Goal: Information Seeking & Learning: Learn about a topic

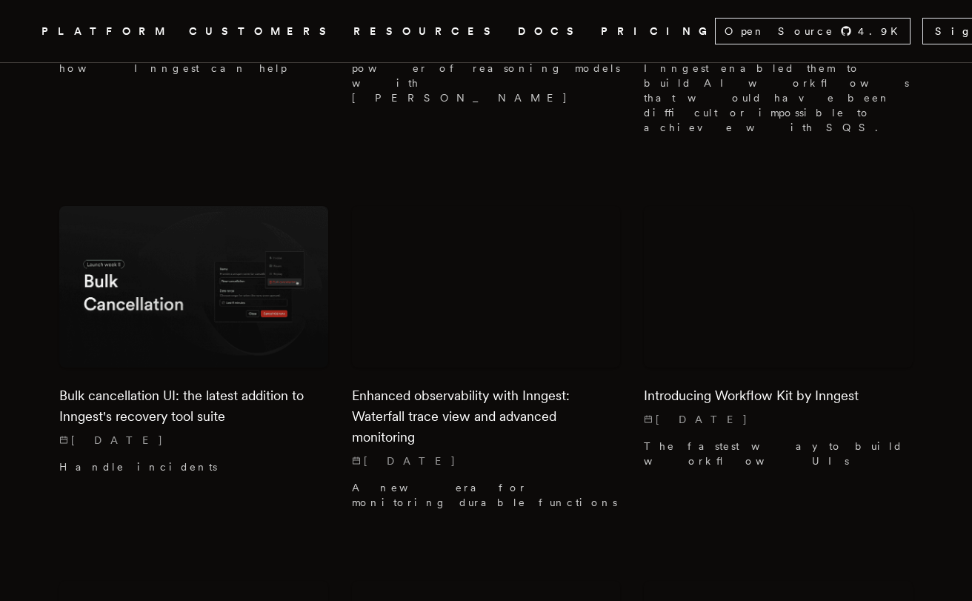
scroll to position [5572, 0]
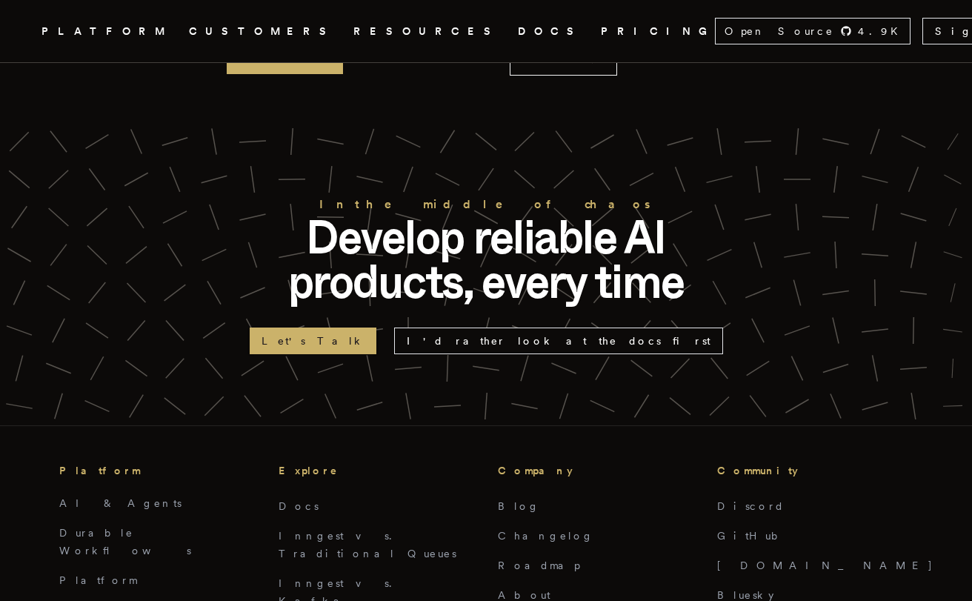
scroll to position [5466, 0]
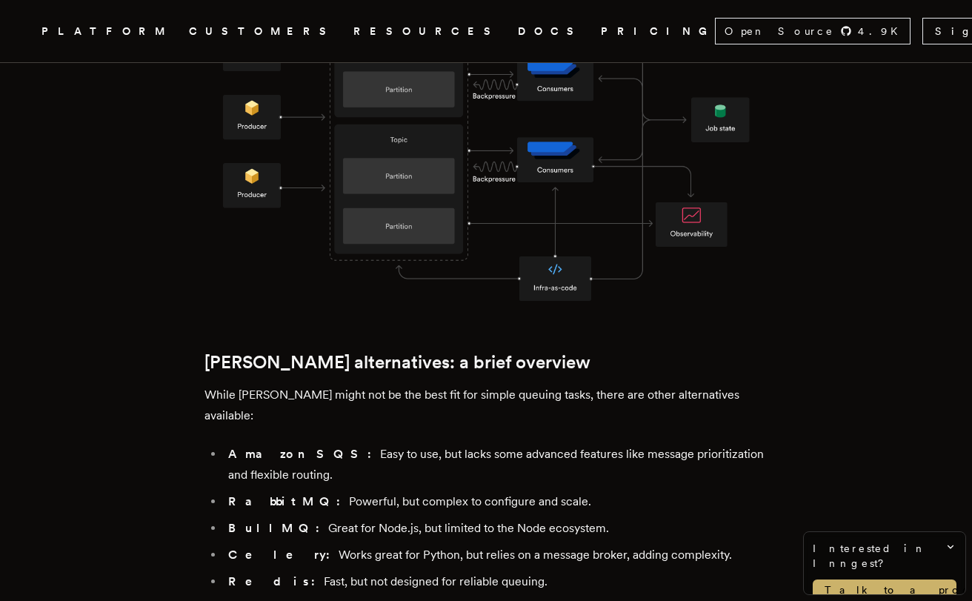
scroll to position [1079, 0]
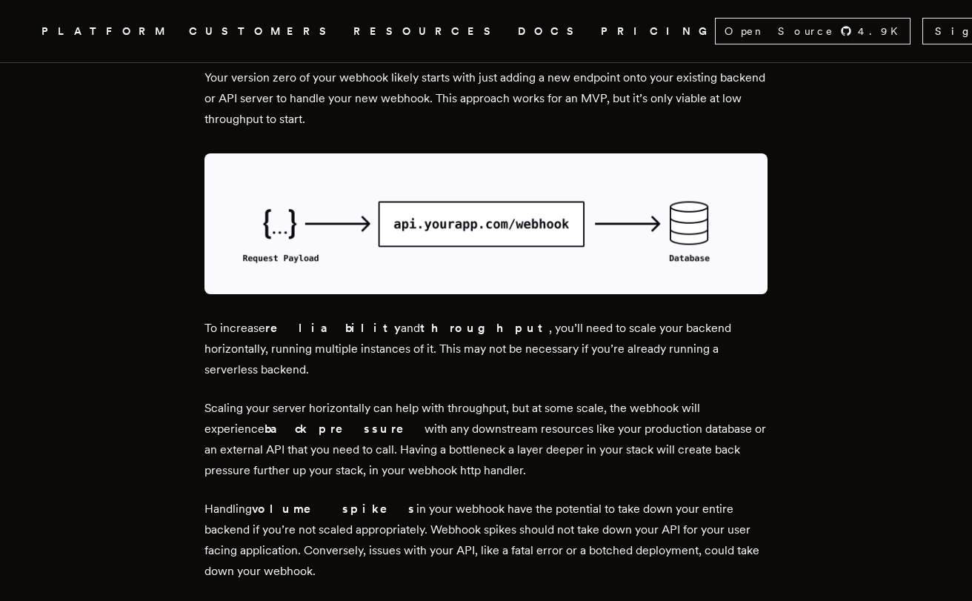
scroll to position [1313, 0]
